Goal: Find contact information

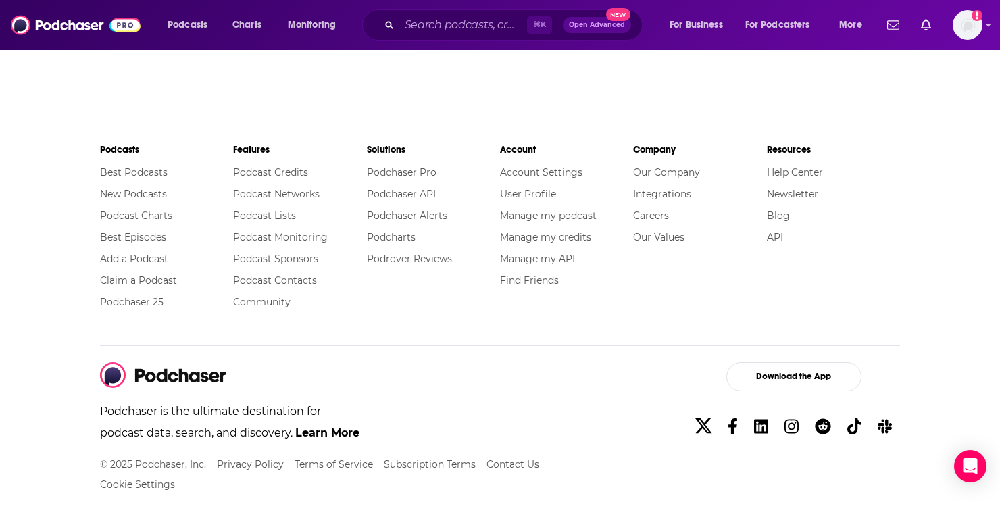
scroll to position [2193, 0]
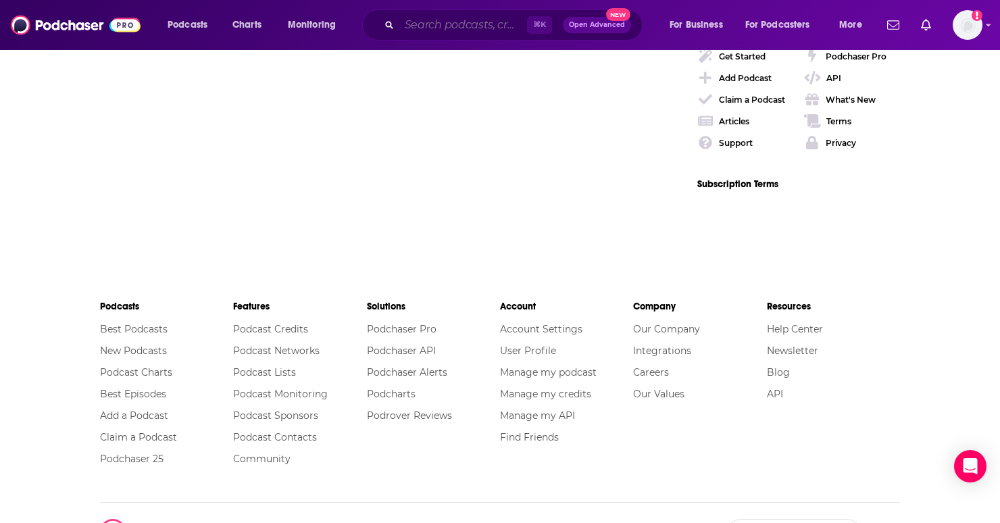
click at [468, 18] on input "Search podcasts, credits, & more..." at bounding box center [463, 25] width 128 height 22
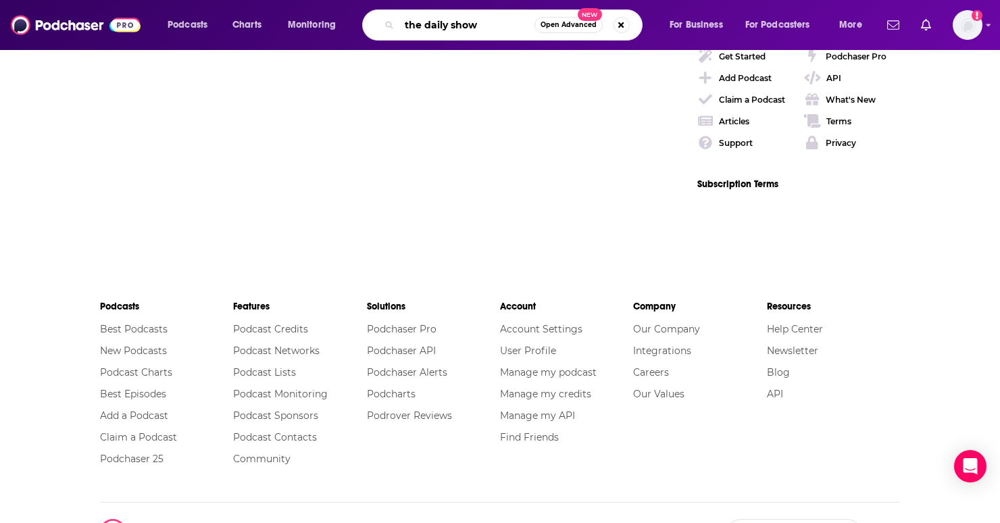
type input "the daily show"
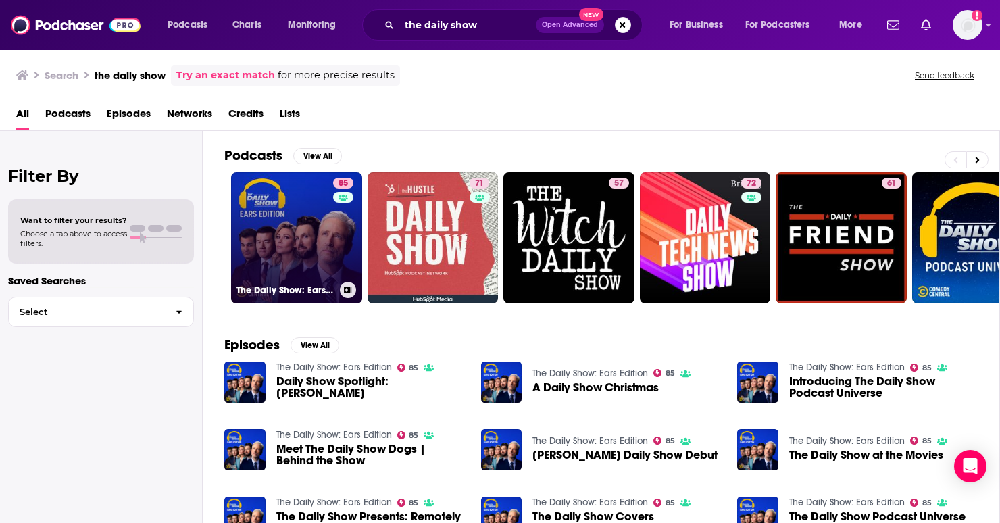
click at [347, 216] on div "85" at bounding box center [345, 230] width 24 height 104
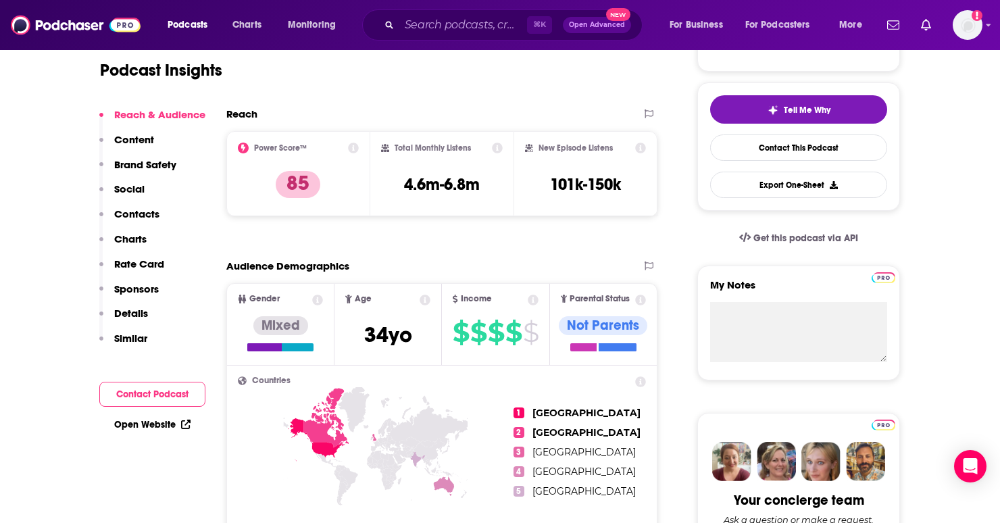
scroll to position [259, 0]
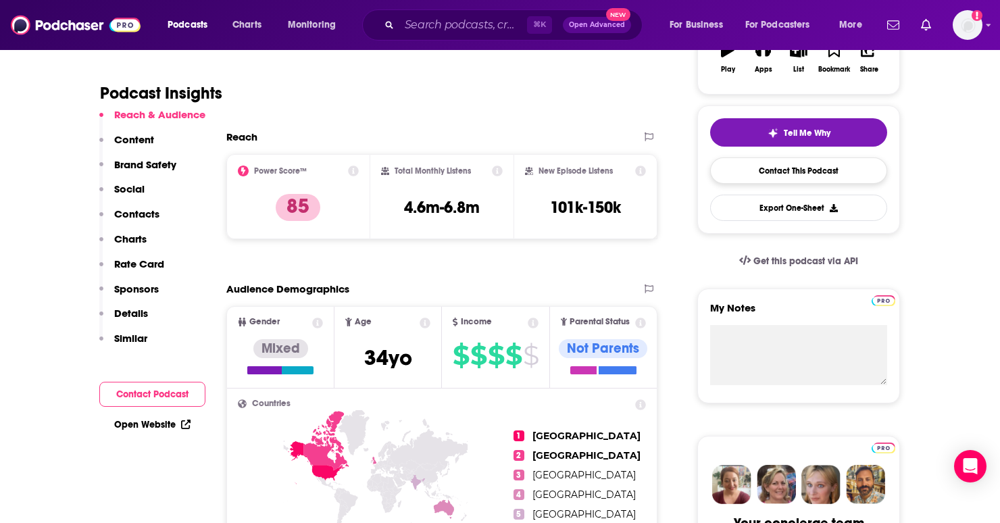
click at [841, 171] on link "Contact This Podcast" at bounding box center [798, 170] width 177 height 26
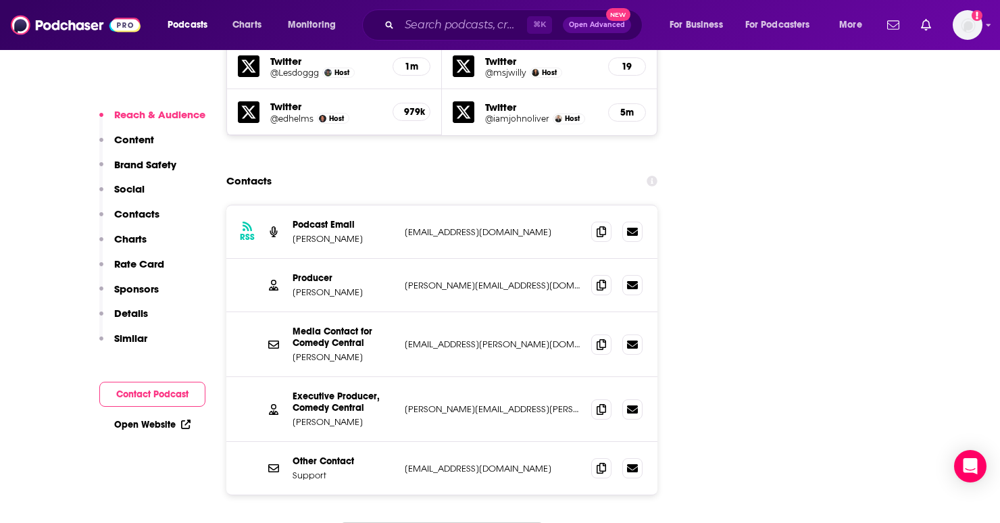
scroll to position [1887, 0]
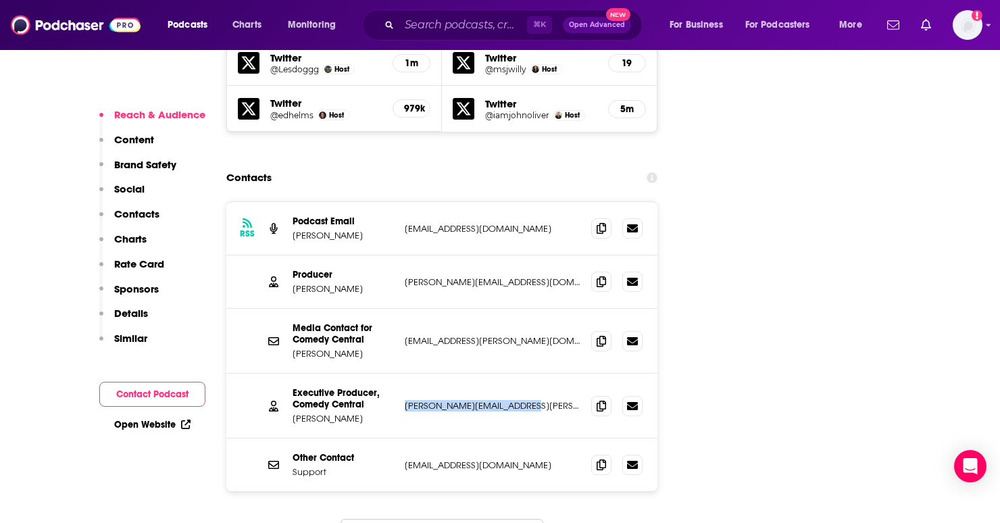
drag, startPoint x: 552, startPoint y: 330, endPoint x: 402, endPoint y: 334, distance: 150.1
click at [402, 374] on div "Executive Producer, Comedy Central [PERSON_NAME] [PERSON_NAME][EMAIL_ADDRESS][P…" at bounding box center [441, 406] width 431 height 65
copy p "[PERSON_NAME][EMAIL_ADDRESS][PERSON_NAME][DOMAIN_NAME]"
drag, startPoint x: 494, startPoint y: 264, endPoint x: 401, endPoint y: 269, distance: 92.7
click at [401, 309] on div "Media Contact for Comedy Central [PERSON_NAME] [PERSON_NAME][EMAIL_ADDRESS][DOM…" at bounding box center [441, 341] width 431 height 65
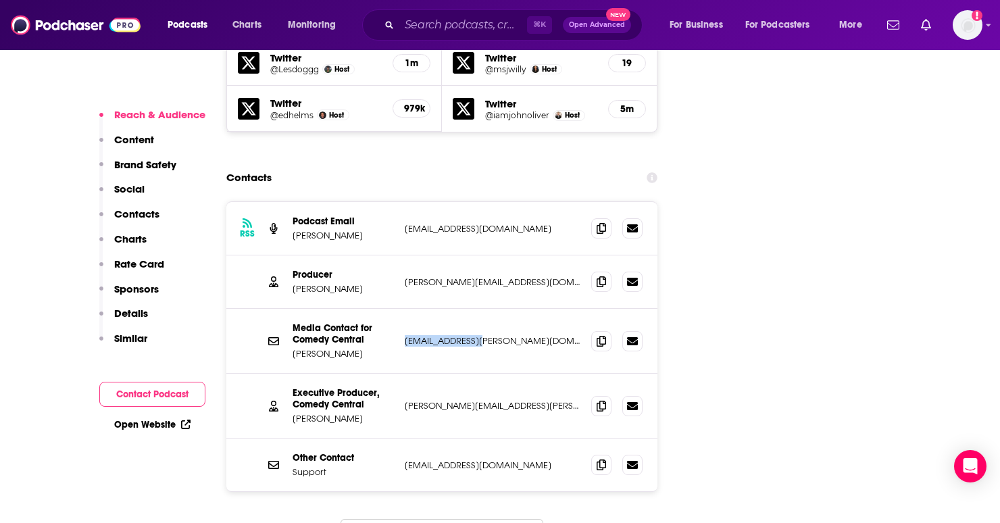
copy p "[EMAIL_ADDRESS][PERSON_NAME][DOMAIN_NAME]"
drag, startPoint x: 509, startPoint y: 208, endPoint x: 390, endPoint y: 211, distance: 119.0
click at [0, 0] on div "Producer [PERSON_NAME] [PERSON_NAME][EMAIL_ADDRESS][DOMAIN_NAME] [PERSON_NAME][…" at bounding box center [0, 0] width 0 height 0
copy div "[PERSON_NAME][EMAIL_ADDRESS][DOMAIN_NAME]"
click at [141, 139] on p "Content" at bounding box center [134, 139] width 40 height 13
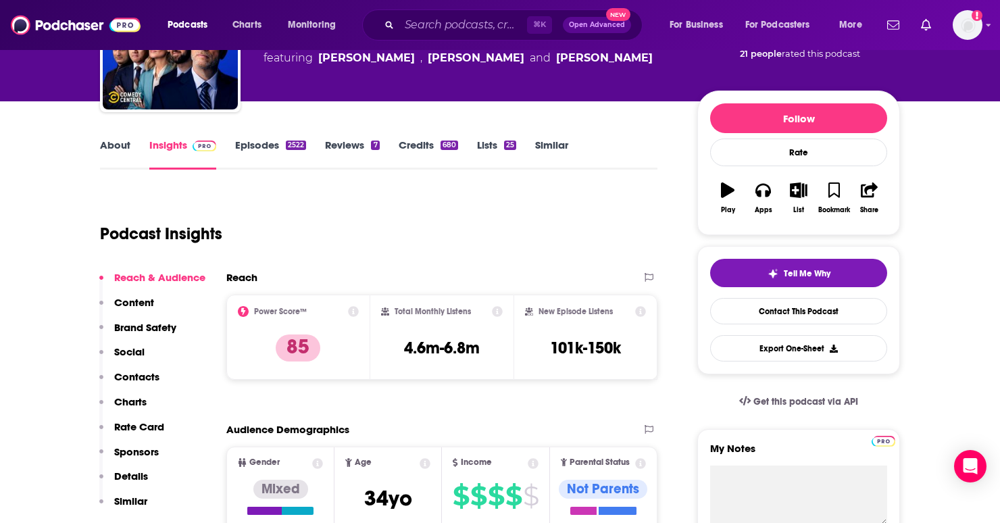
scroll to position [82, 0]
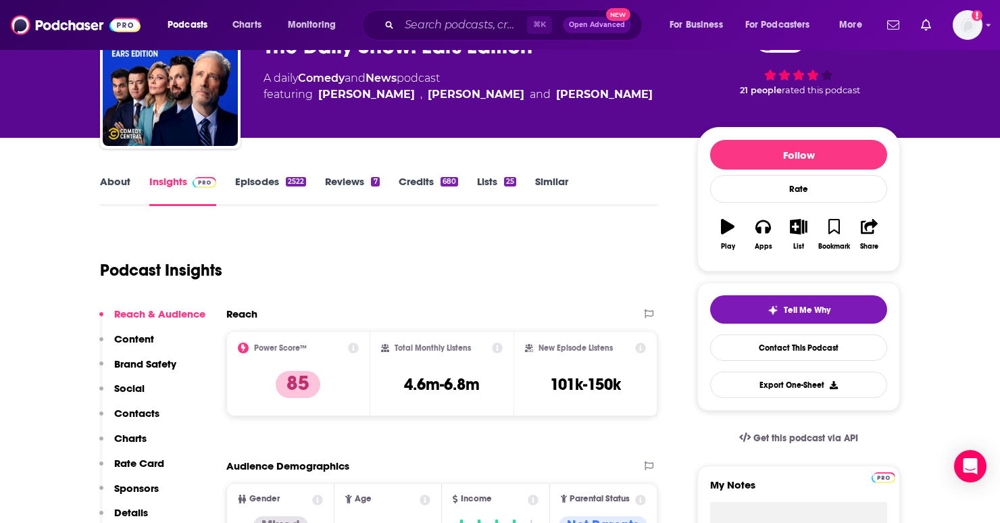
click at [125, 191] on link "About" at bounding box center [115, 190] width 30 height 31
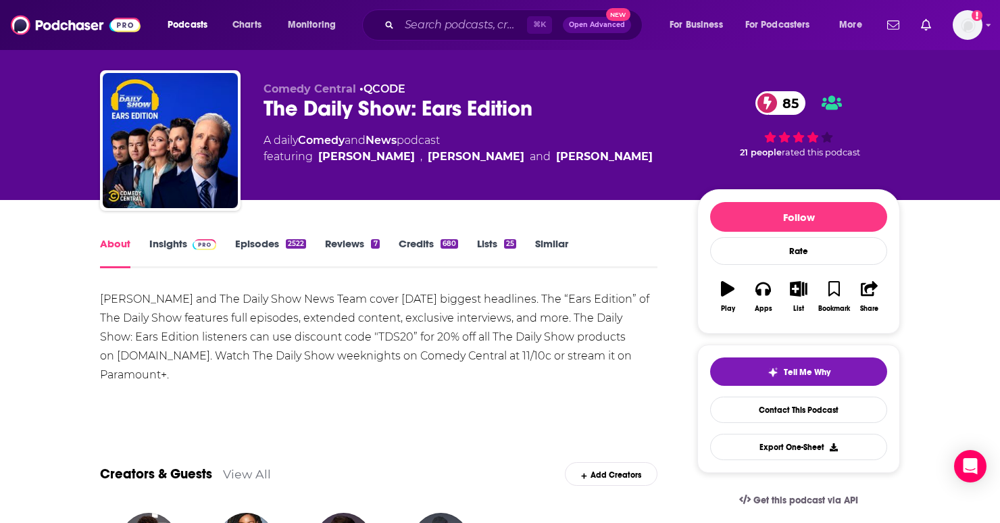
scroll to position [10, 0]
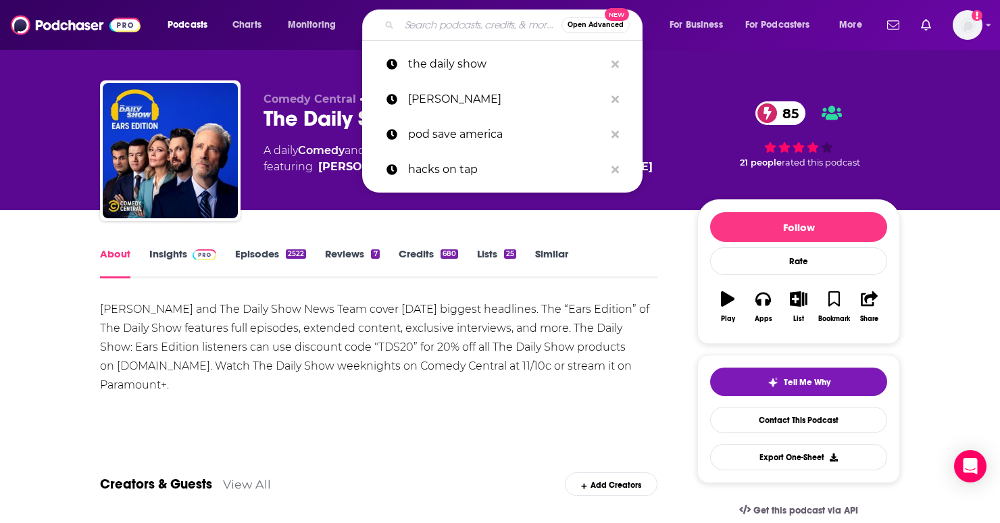
click at [485, 24] on input "Search podcasts, credits, & more..." at bounding box center [480, 25] width 162 height 22
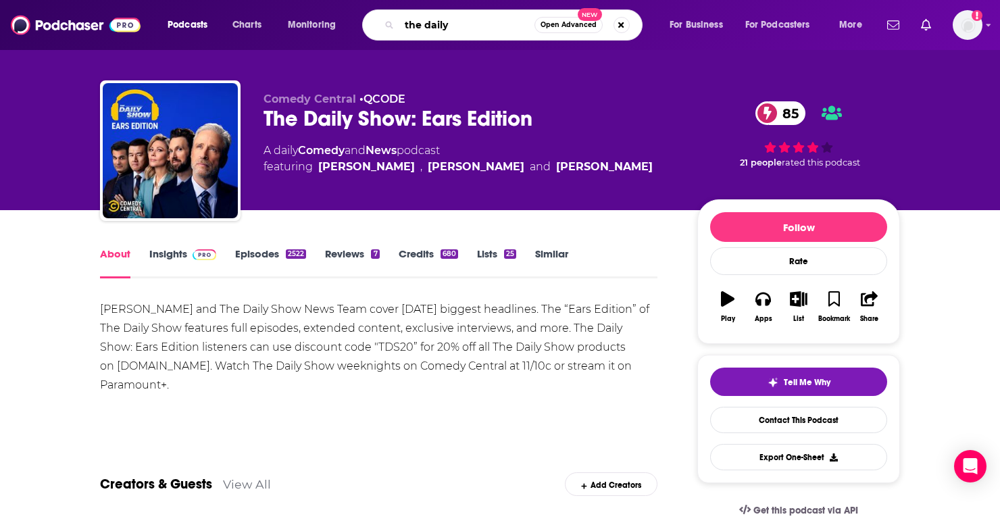
type input "the daily"
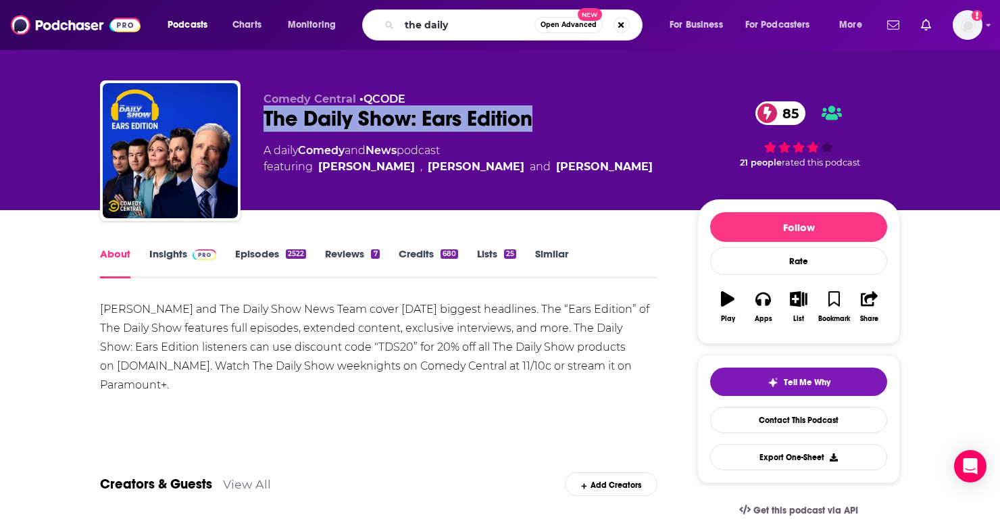
drag, startPoint x: 583, startPoint y: 116, endPoint x: 263, endPoint y: 124, distance: 319.7
click at [263, 124] on div "Comedy Central • QCODE The Daily Show: Ears Edition 85 A daily Comedy and News …" at bounding box center [500, 153] width 800 height 146
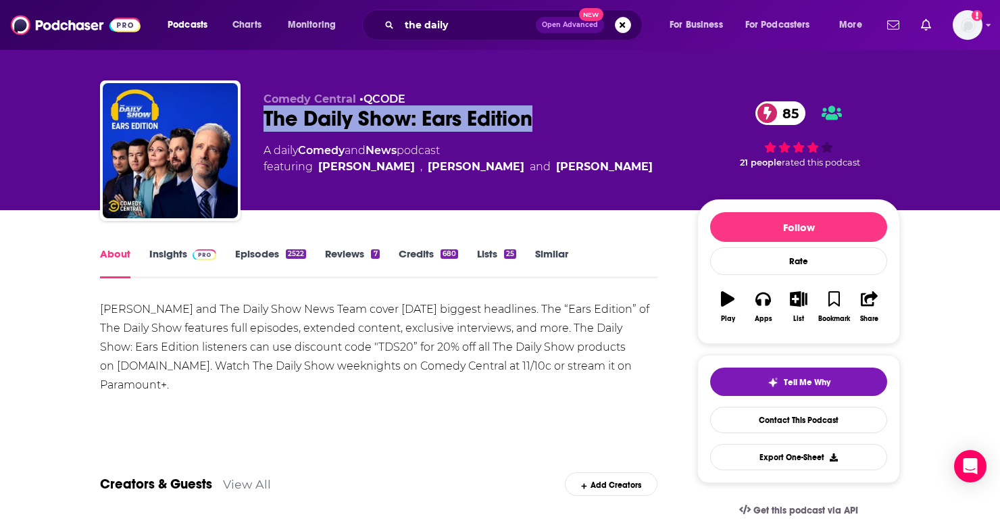
copy h1 "The Daily Show: Ears Edition"
